Goal: Task Accomplishment & Management: Manage account settings

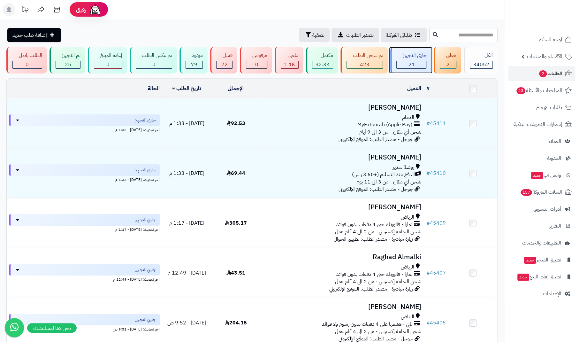
click at [409, 59] on div "جاري التجهيز 21" at bounding box center [411, 60] width 41 height 27
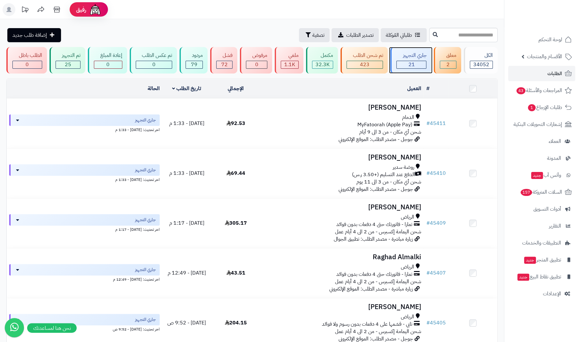
click at [415, 57] on div "جاري التجهيز" at bounding box center [412, 55] width 30 height 7
